Goal: Find specific fact: Find specific page/section

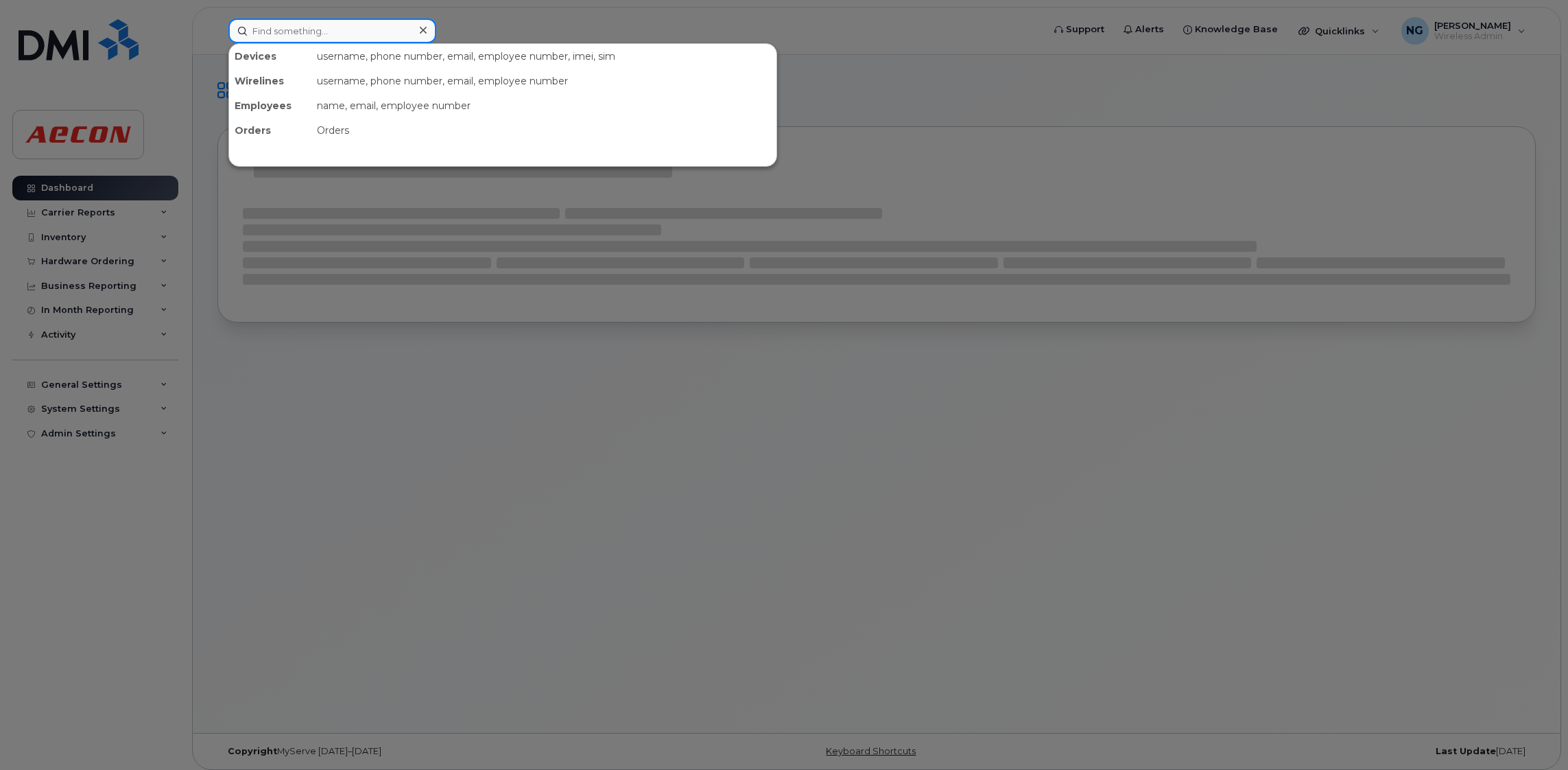
click at [410, 42] on div "Devices username, phone number, email, employee number, imei, sim Wirelines use…" at bounding box center [631, 31] width 806 height 25
click at [393, 23] on input at bounding box center [332, 31] width 208 height 25
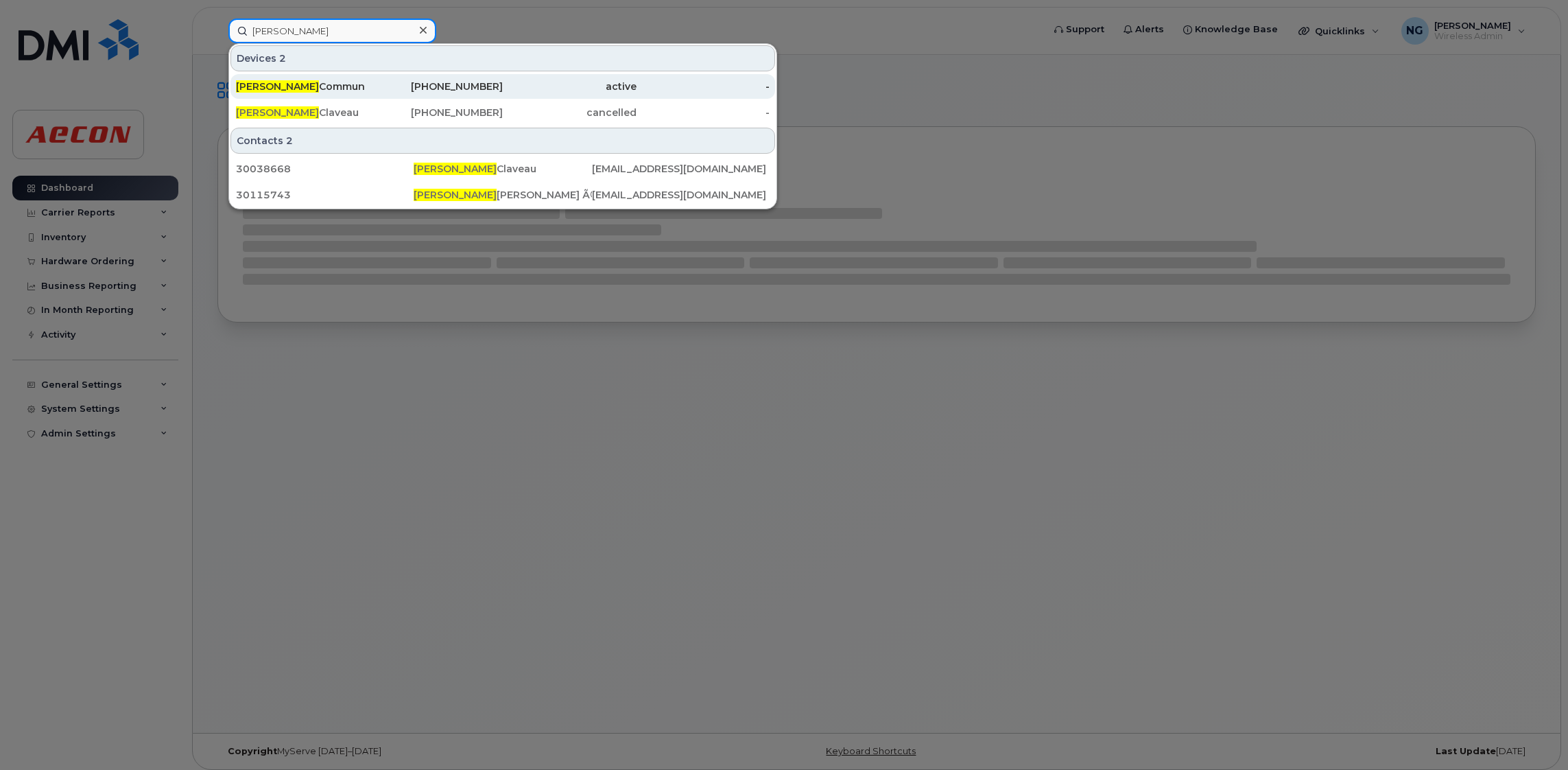
type input "[PERSON_NAME]"
click at [464, 90] on div "[PHONE_NUMBER]" at bounding box center [436, 86] width 134 height 14
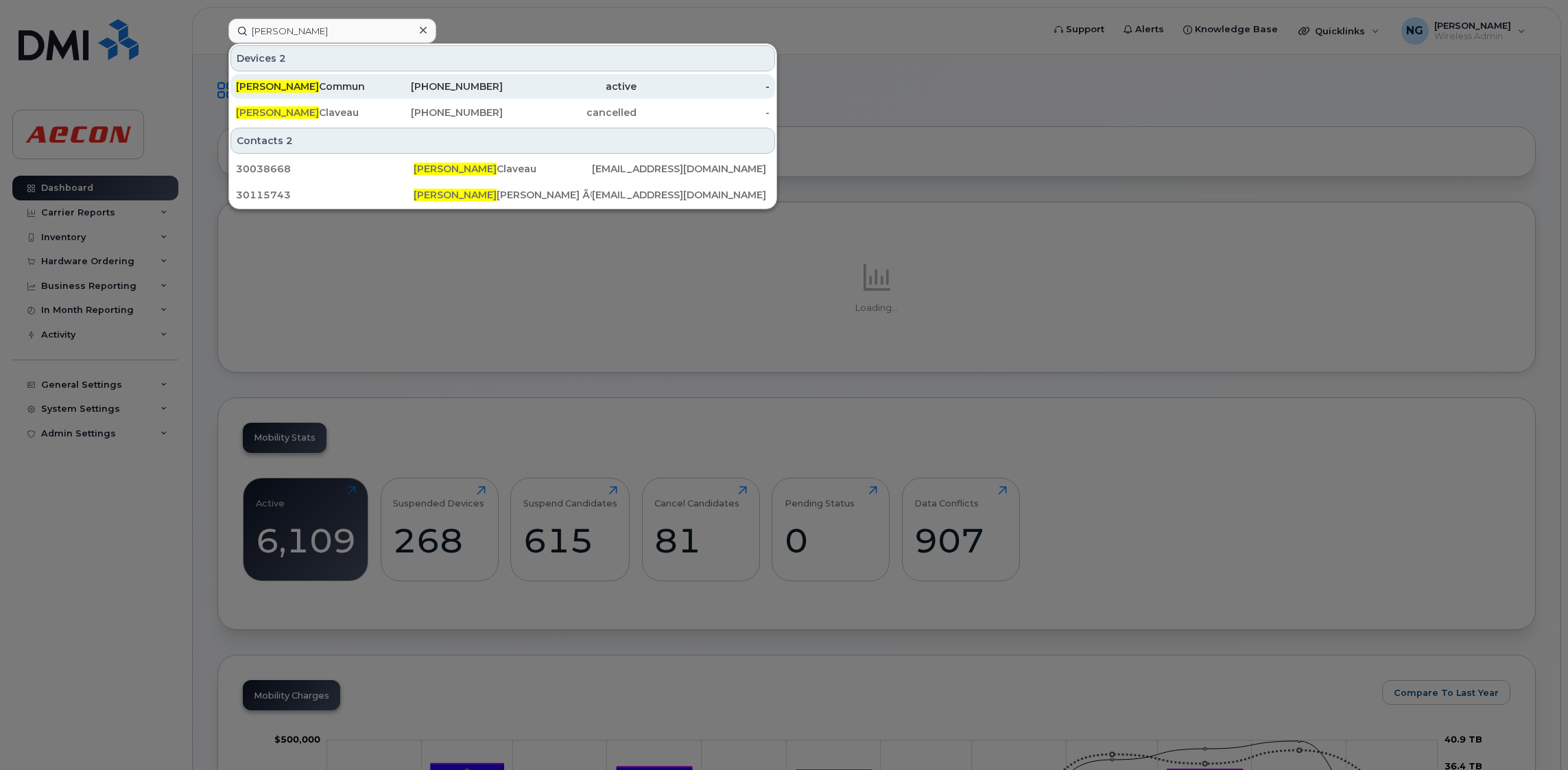
click at [439, 83] on div "[PHONE_NUMBER]" at bounding box center [436, 86] width 134 height 14
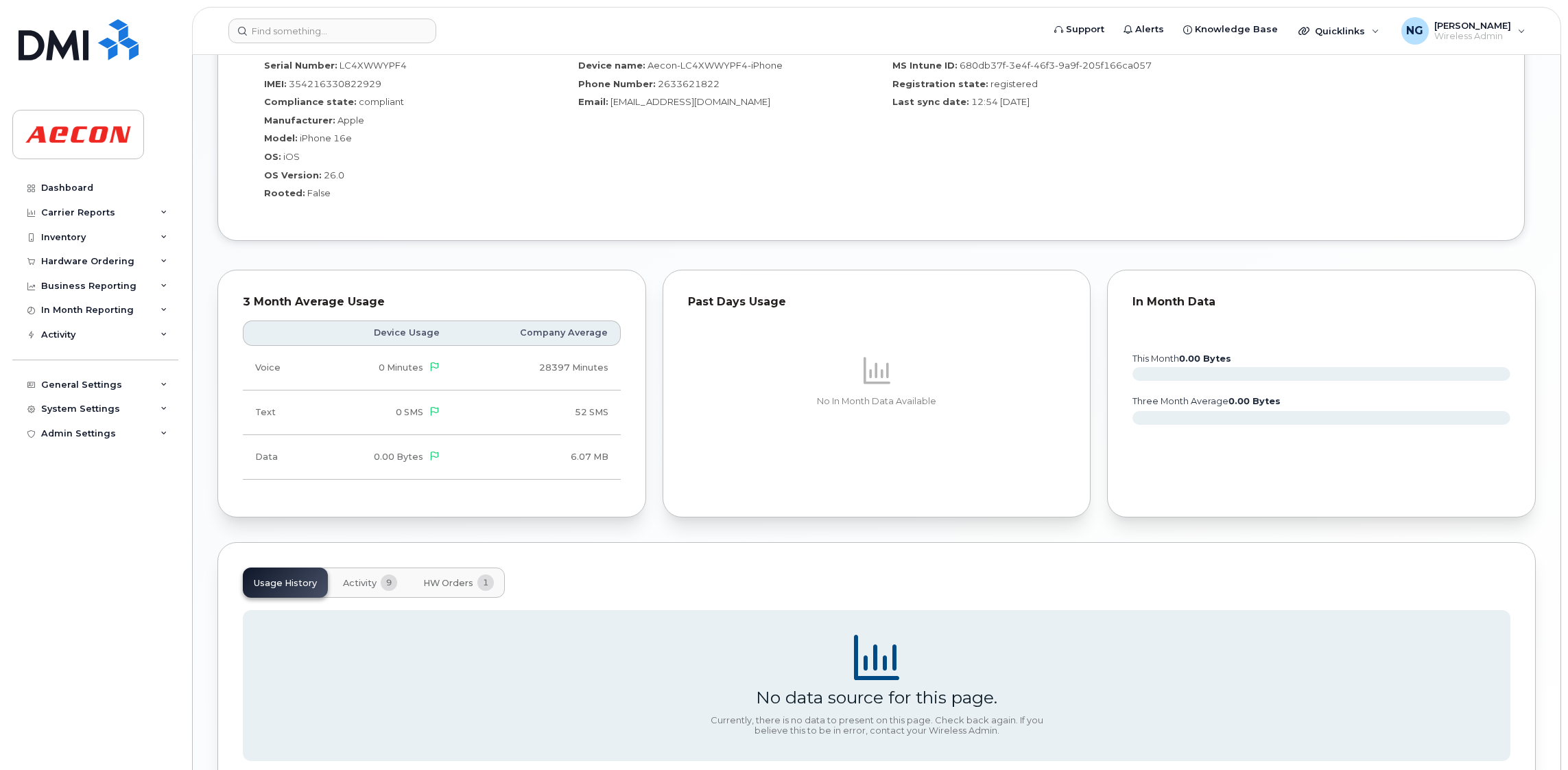
scroll to position [1066, 0]
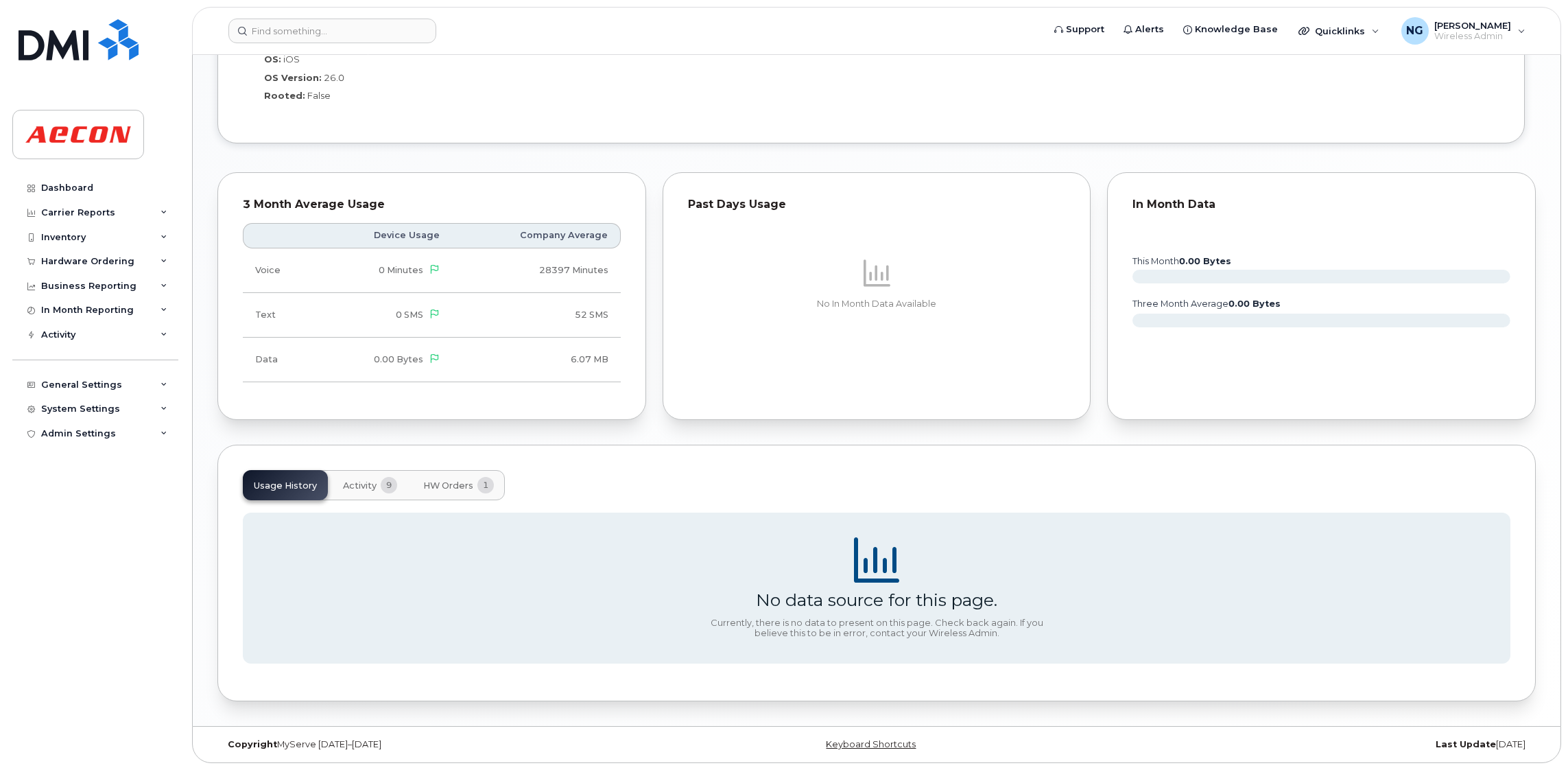
click at [443, 481] on span "HW Orders" at bounding box center [448, 486] width 50 height 11
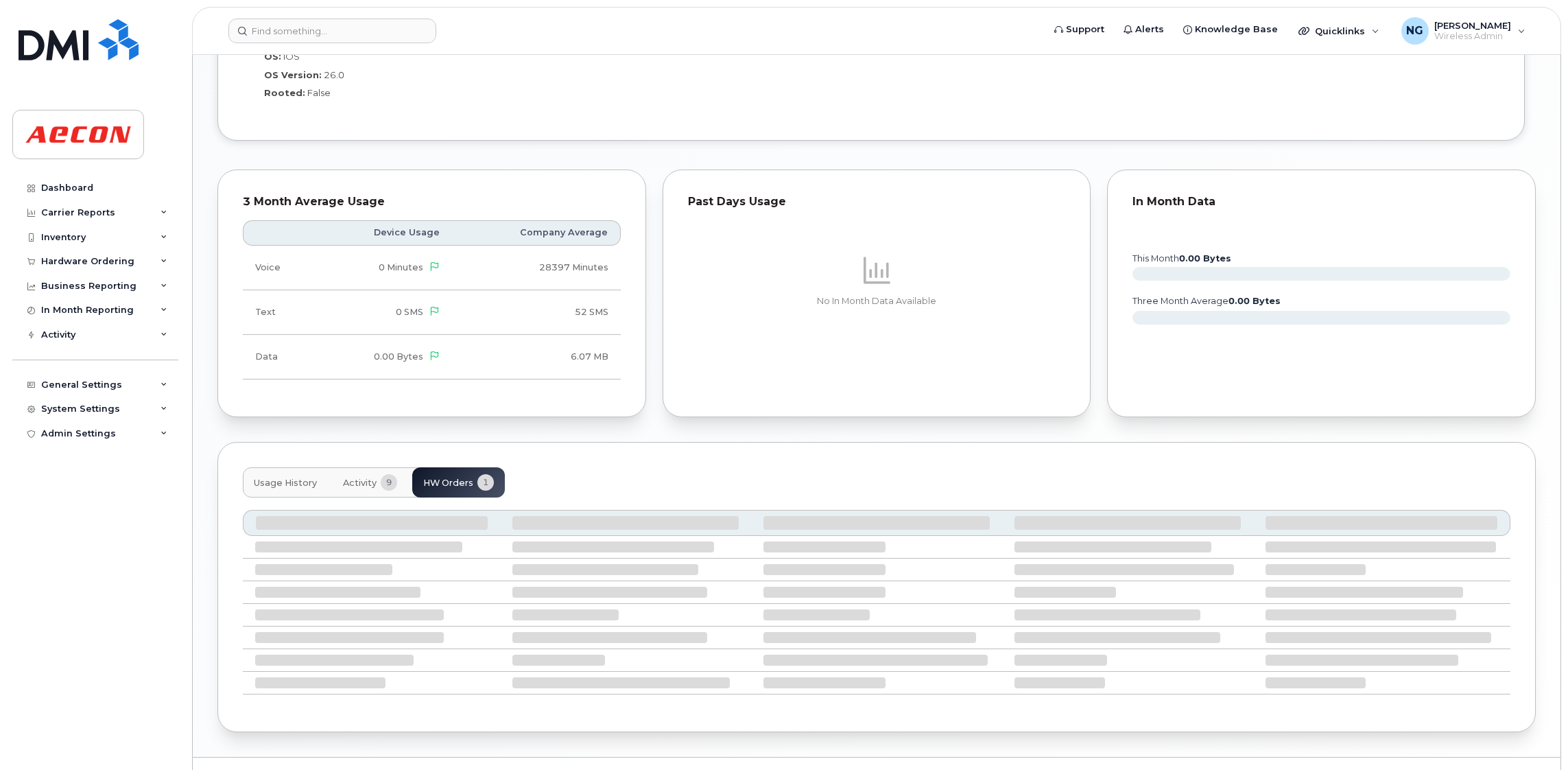
scroll to position [1014, 0]
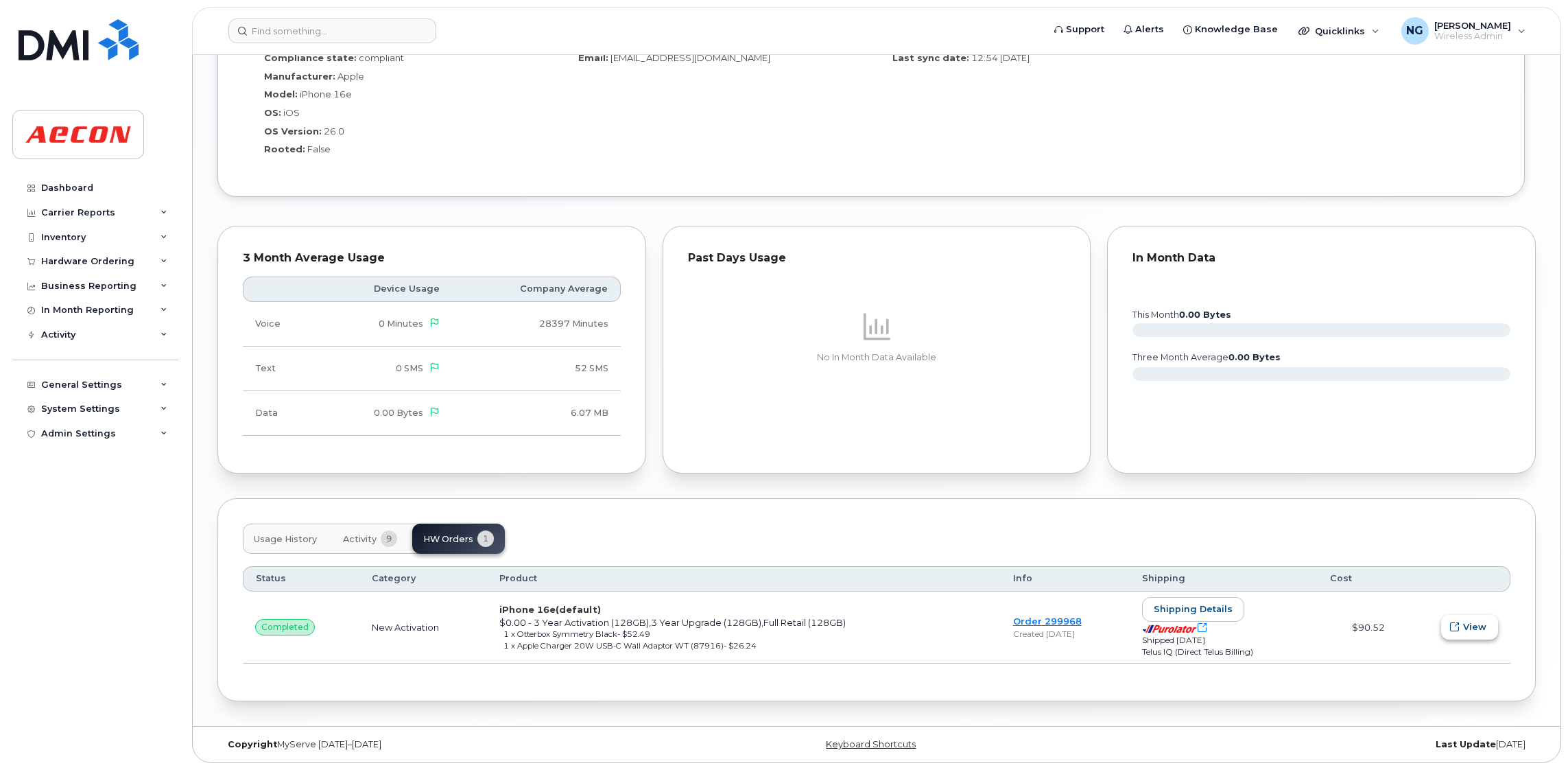
click at [1465, 620] on span "View" at bounding box center [1474, 626] width 23 height 13
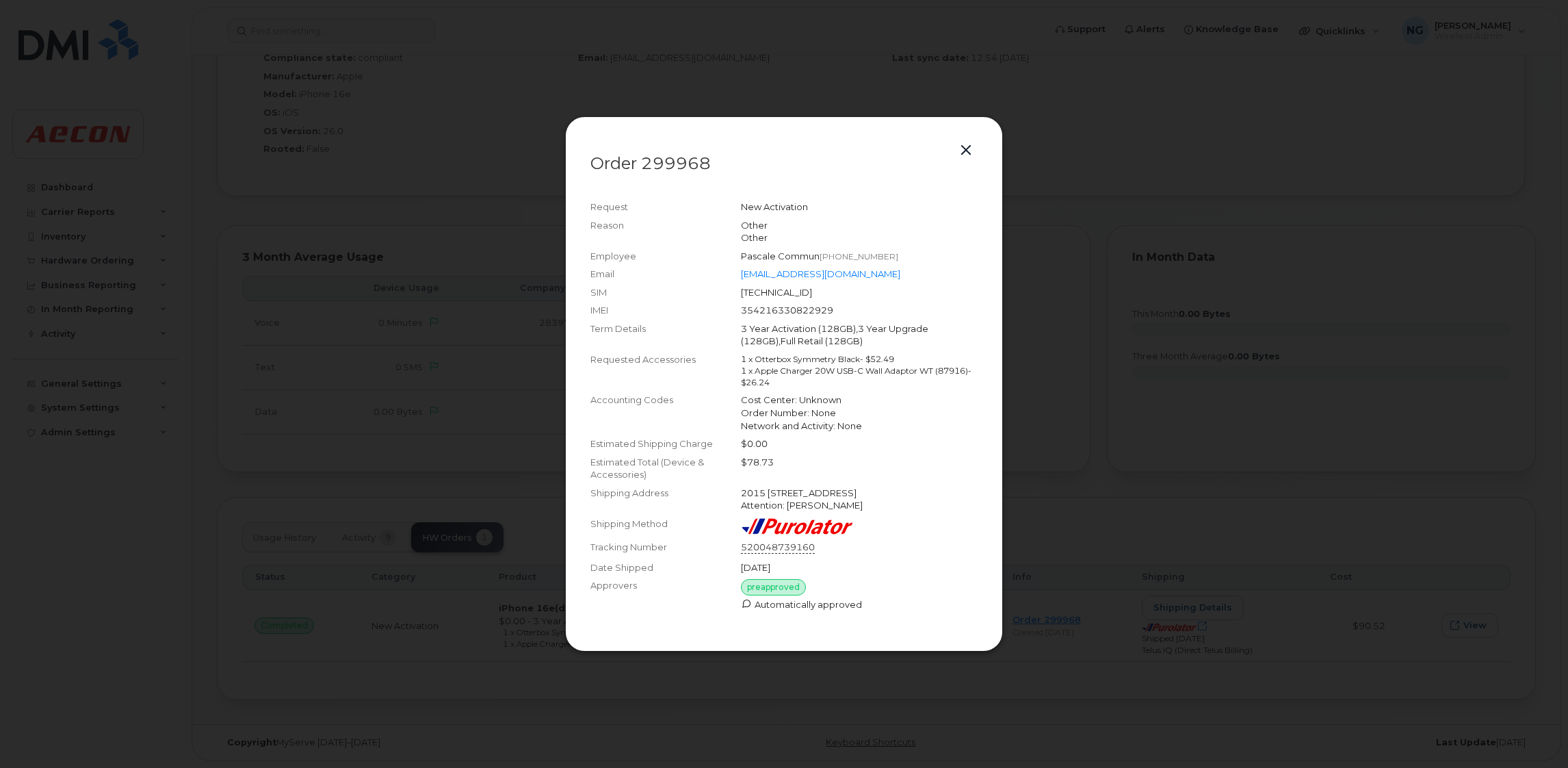
click at [808, 543] on link "520048739160" at bounding box center [777, 547] width 74 height 14
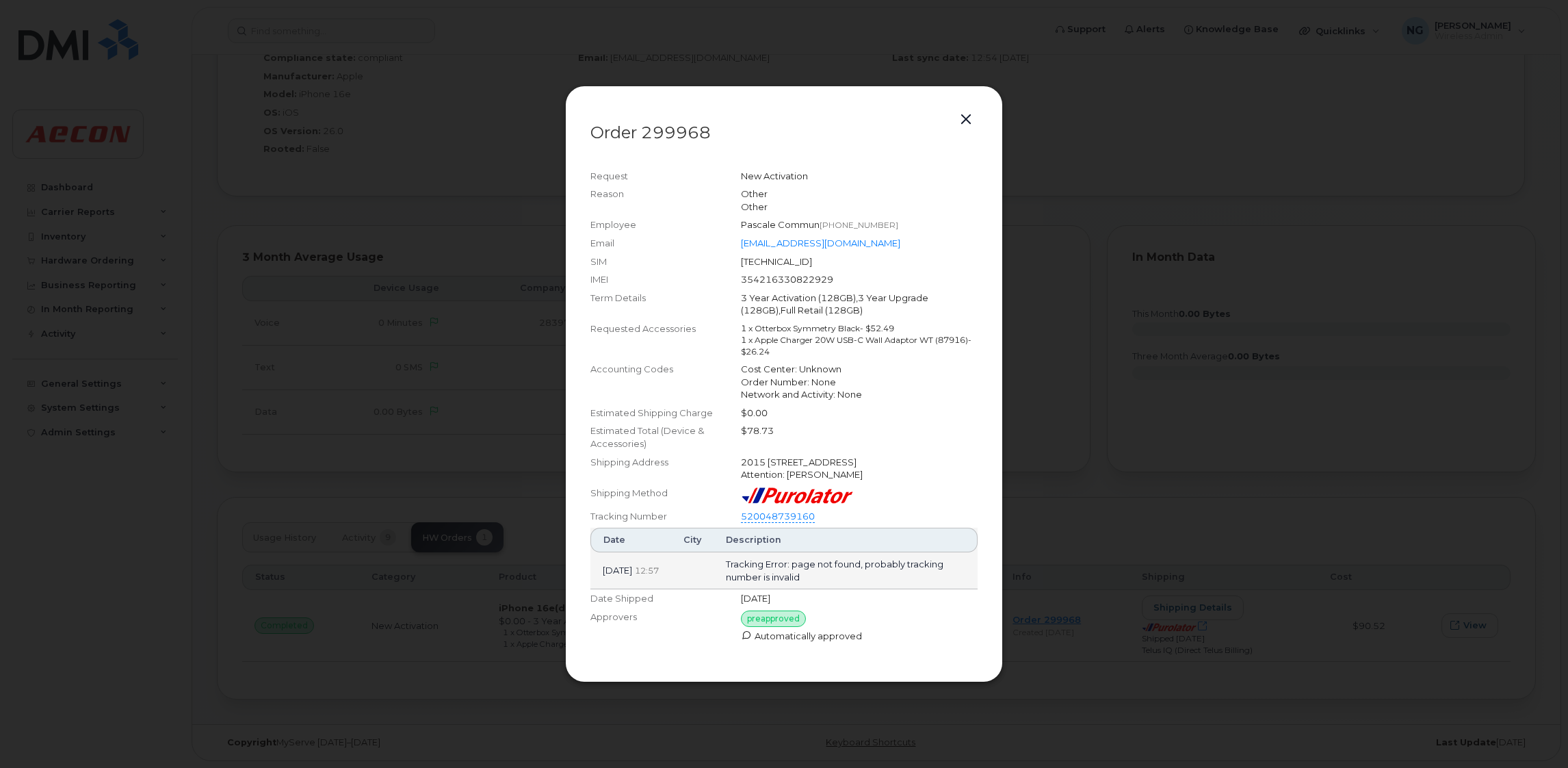
click at [1250, 426] on div at bounding box center [784, 384] width 1568 height 768
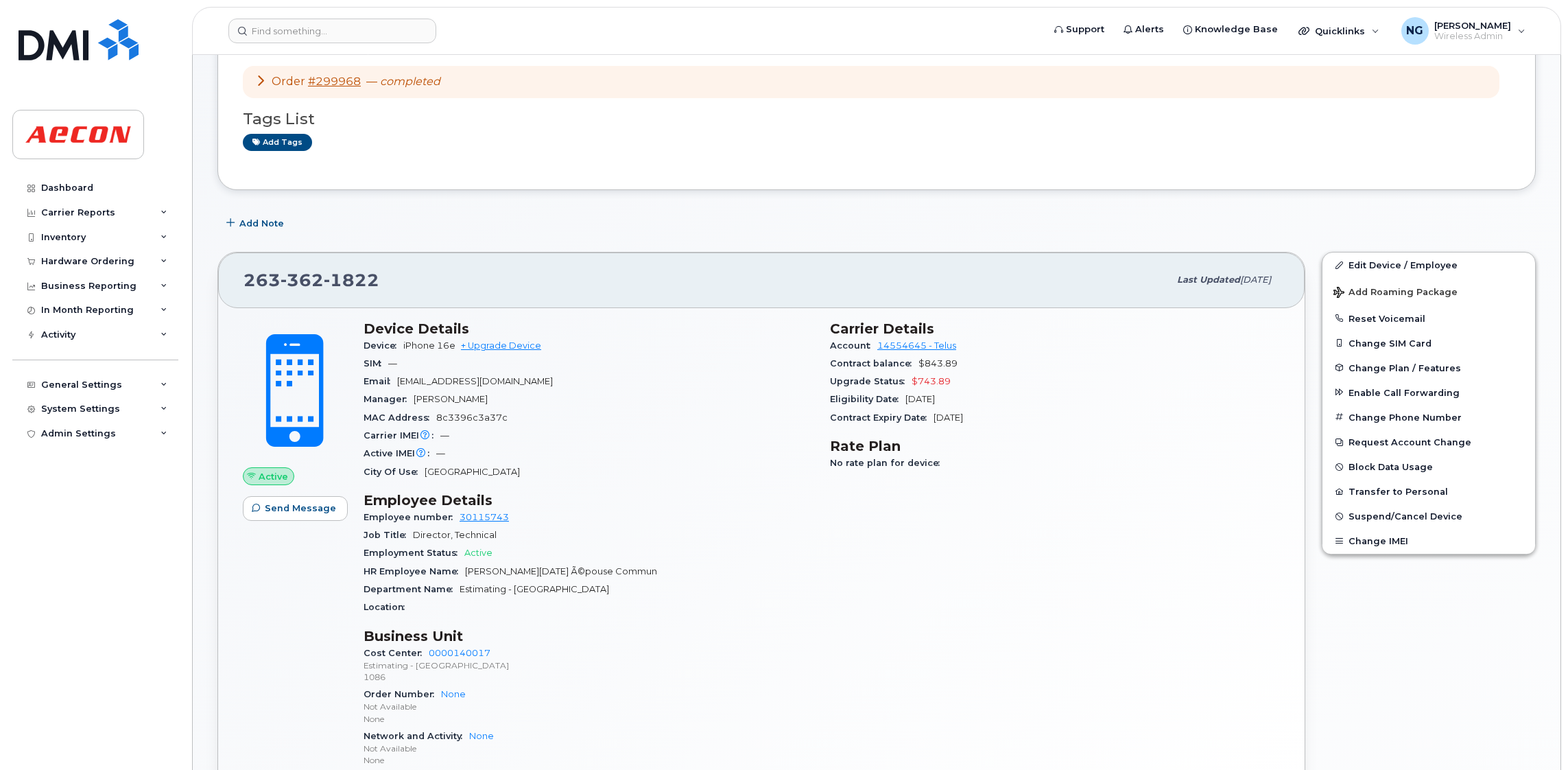
scroll to position [0, 0]
